Goal: Navigation & Orientation: Find specific page/section

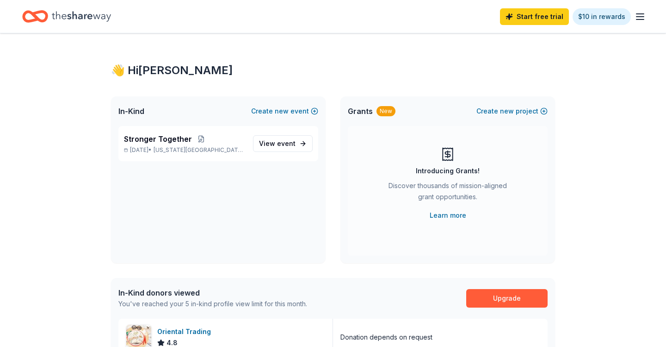
click at [639, 18] on icon "button" at bounding box center [640, 16] width 11 height 11
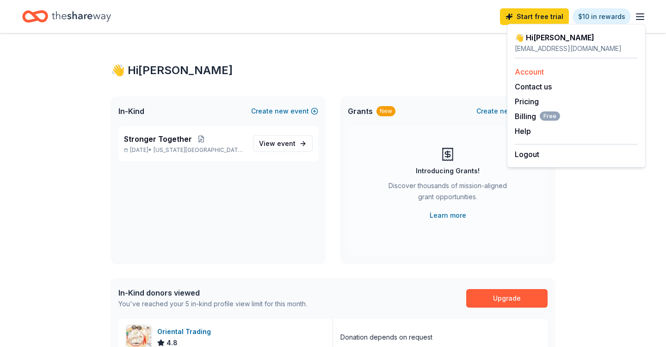
click at [524, 72] on link "Account" at bounding box center [529, 71] width 29 height 9
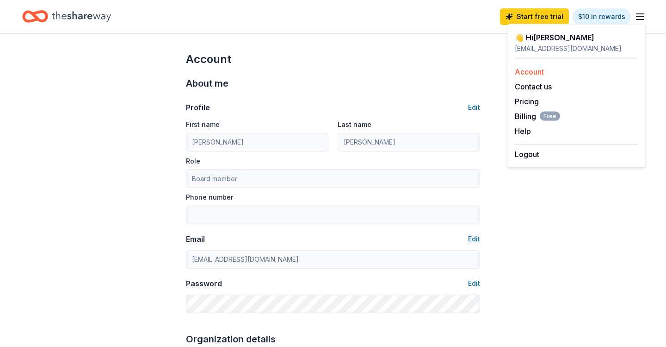
click at [534, 69] on link "Account" at bounding box center [529, 71] width 29 height 9
click at [526, 100] on link "Pricing" at bounding box center [527, 101] width 24 height 9
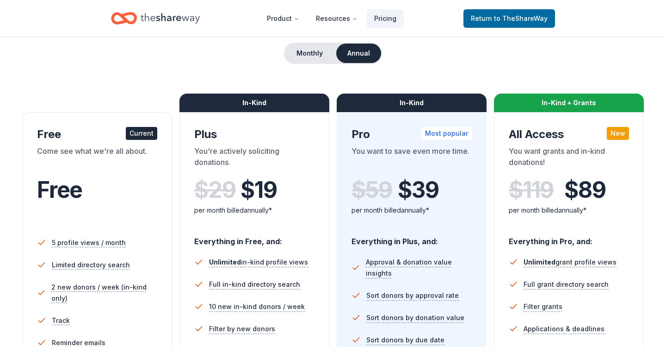
scroll to position [88, 0]
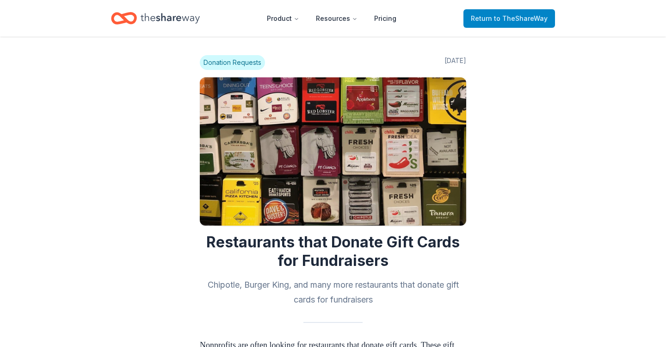
click at [500, 16] on span "to TheShareWay" at bounding box center [521, 18] width 54 height 8
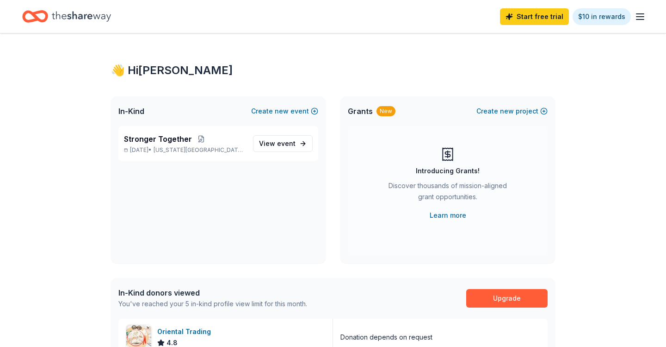
click at [642, 14] on icon "button" at bounding box center [640, 16] width 11 height 11
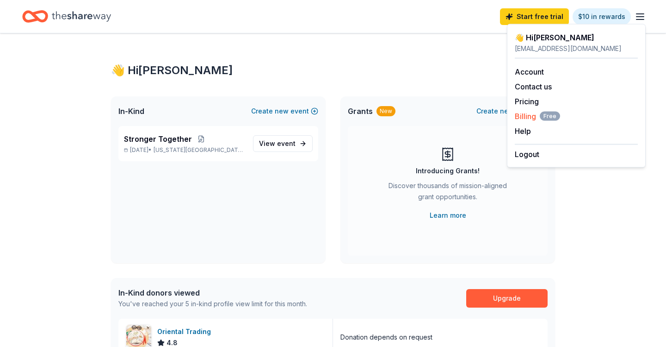
click at [524, 114] on span "Billing Free" at bounding box center [537, 116] width 45 height 11
